Goal: Task Accomplishment & Management: Manage account settings

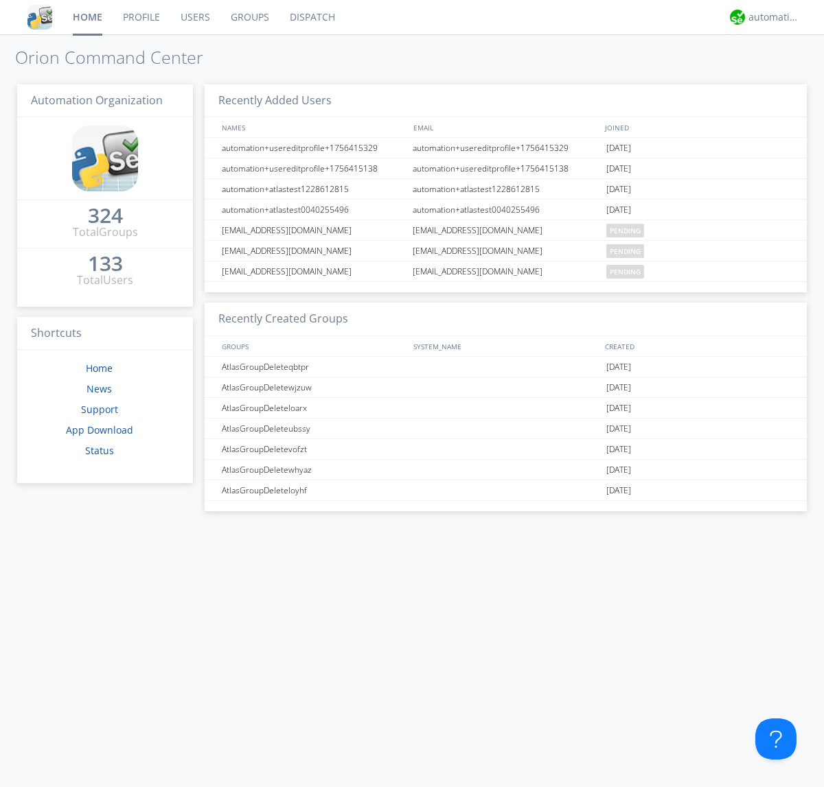
click at [248, 17] on link "Groups" at bounding box center [249, 17] width 59 height 34
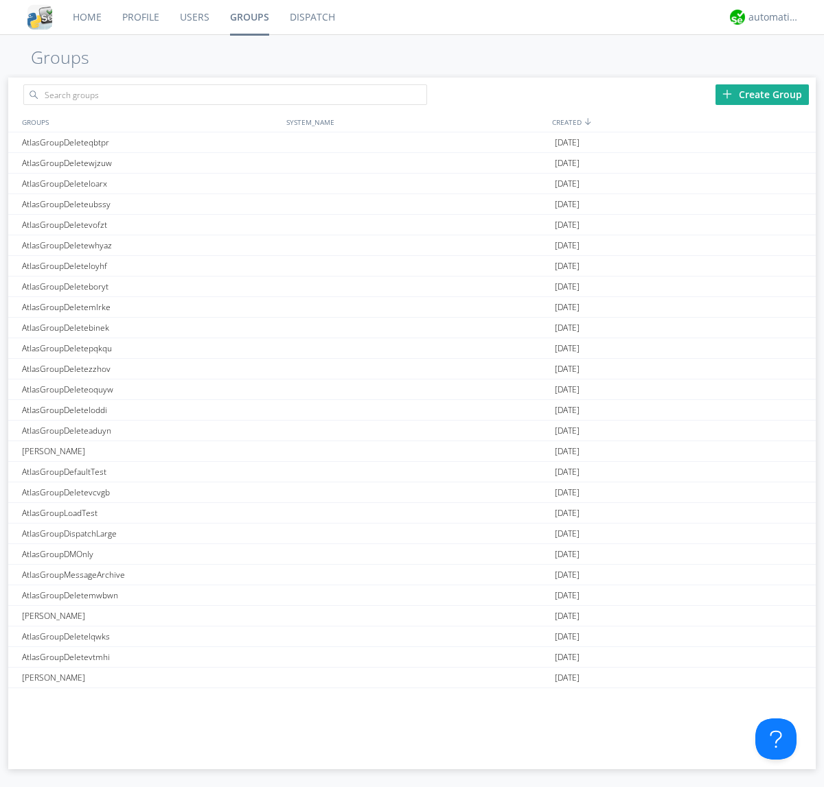
click at [762, 94] on div "Create Group" at bounding box center [761, 94] width 93 height 21
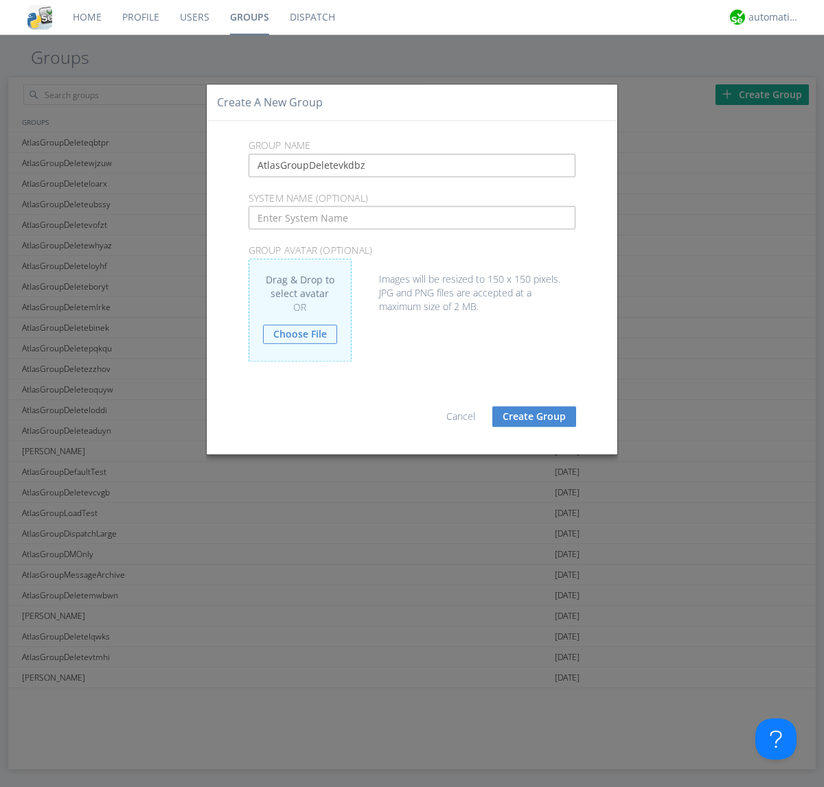
type input "AtlasGroupDeletevkdbz"
click at [534, 416] on button "Create Group" at bounding box center [534, 416] width 84 height 21
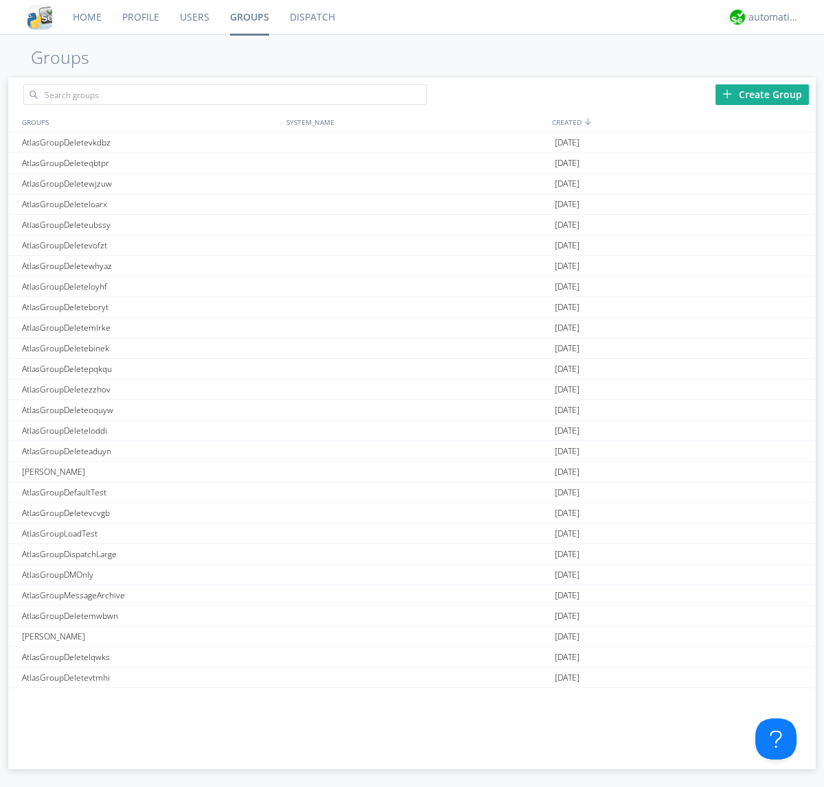
click at [248, 17] on link "Groups" at bounding box center [250, 17] width 60 height 34
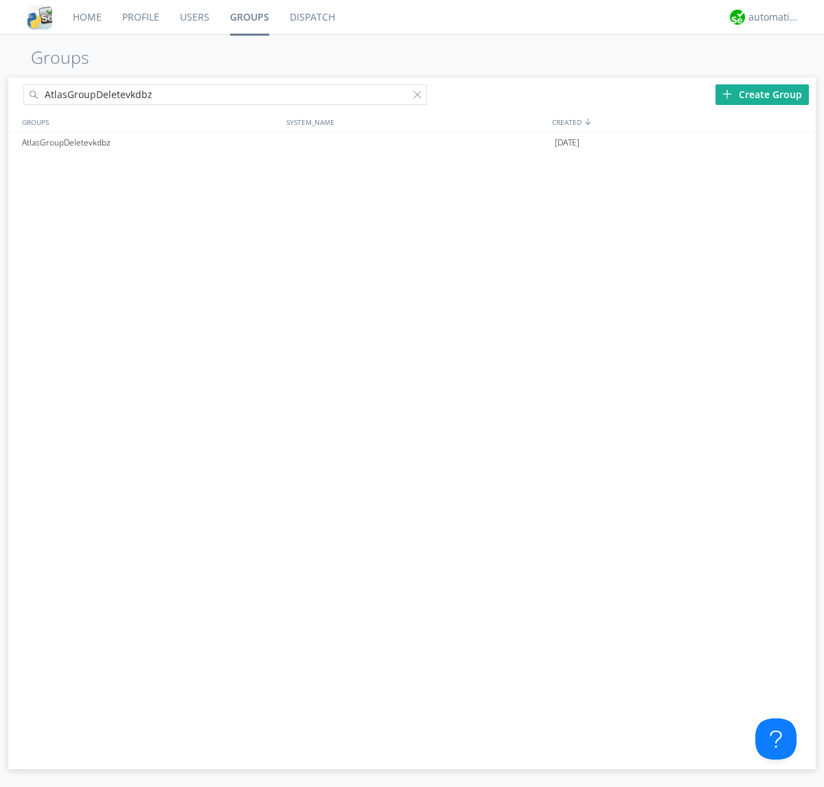
type input "AtlasGroupDeletevkdbz"
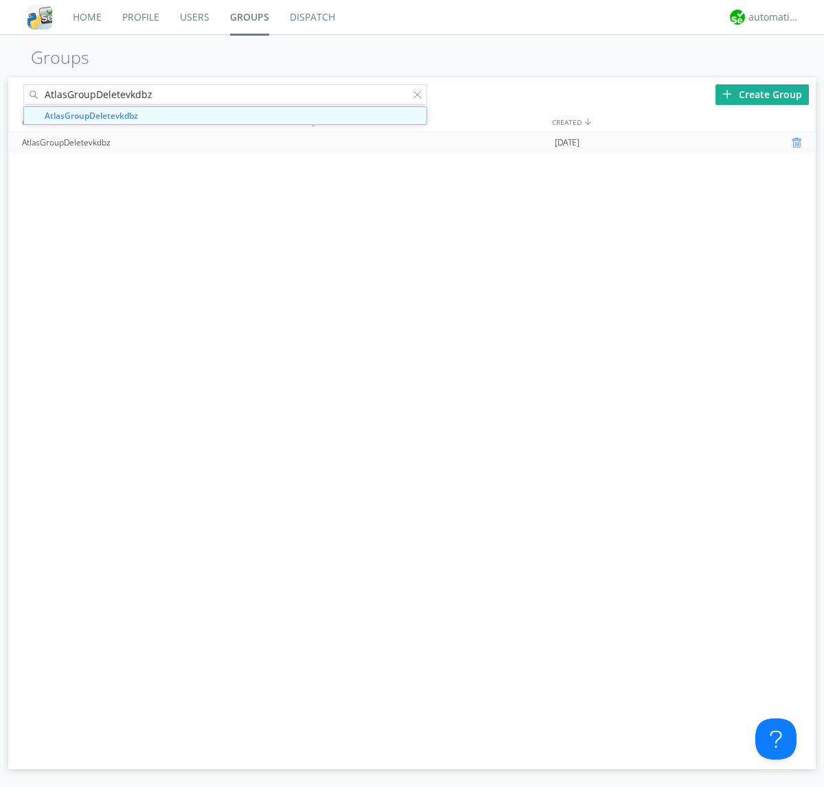
click at [798, 143] on div at bounding box center [798, 142] width 14 height 11
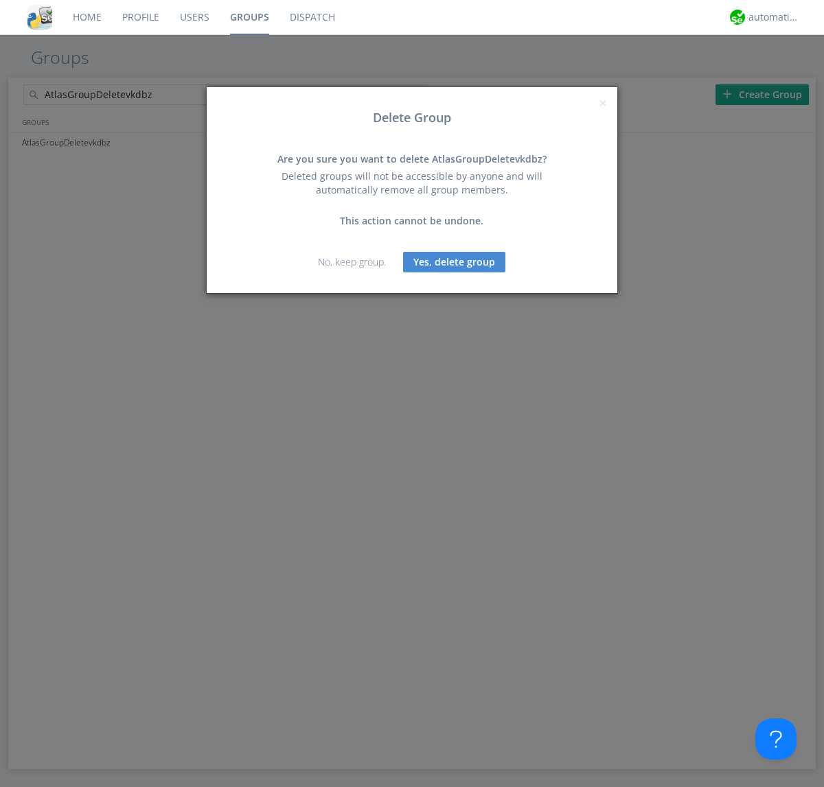
click at [454, 261] on button "Yes, delete group" at bounding box center [454, 262] width 102 height 21
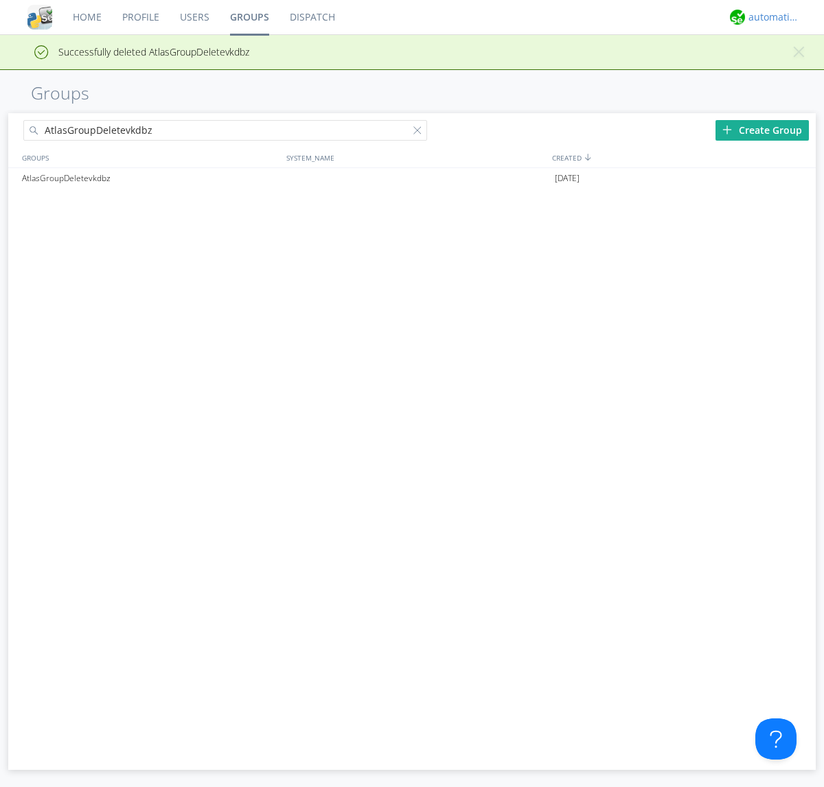
click at [770, 17] on div "automation+atlas" at bounding box center [773, 17] width 51 height 14
